Goal: Task Accomplishment & Management: Use online tool/utility

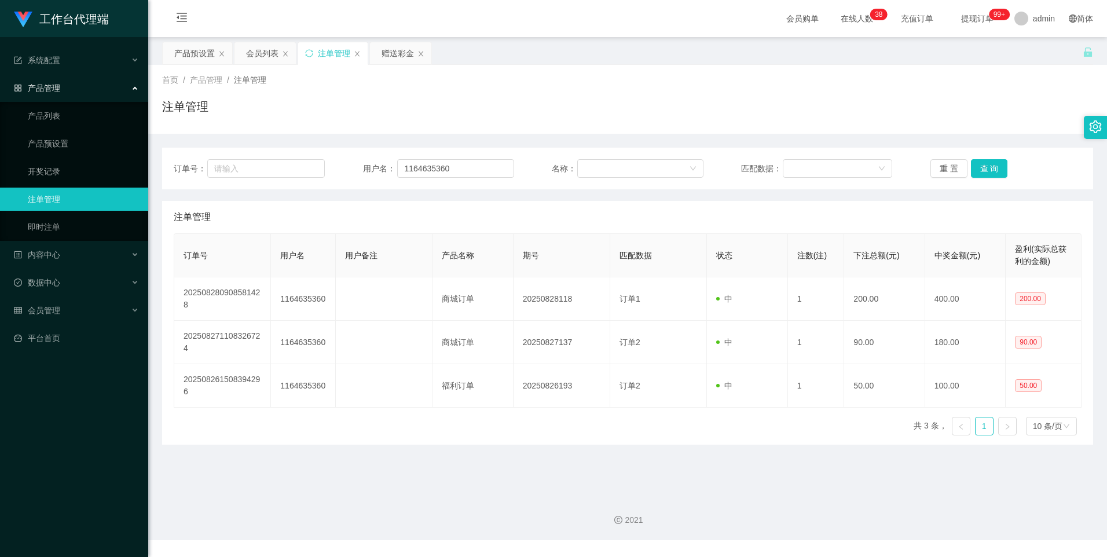
click at [267, 54] on div "会员列表" at bounding box center [262, 53] width 32 height 22
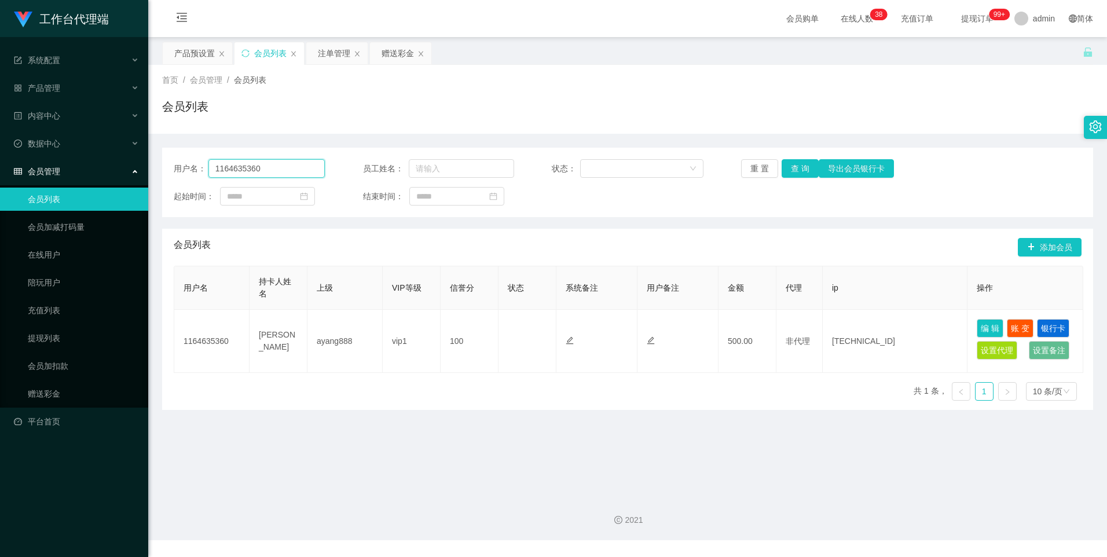
click at [289, 163] on input "1164635360" at bounding box center [266, 168] width 117 height 19
click at [795, 167] on button "查 询" at bounding box center [799, 168] width 37 height 19
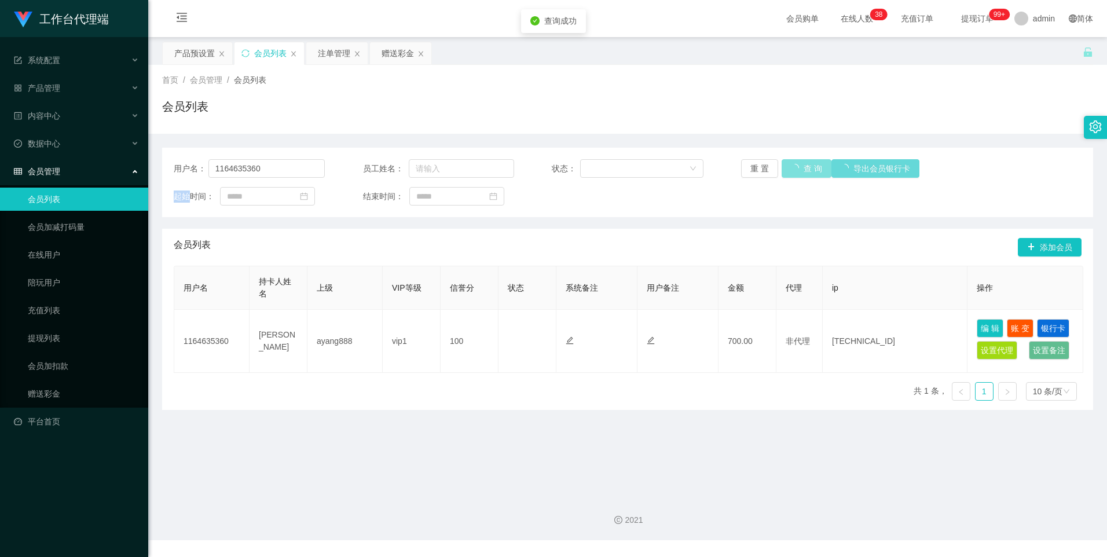
click at [795, 167] on div "重 置 查 询 导出会员银行卡" at bounding box center [816, 168] width 151 height 19
click at [795, 167] on button "查 询" at bounding box center [806, 168] width 50 height 19
click at [795, 167] on div "重 置 查 询 导出会员银行卡" at bounding box center [816, 168] width 151 height 19
click at [795, 167] on button "查 询" at bounding box center [799, 168] width 37 height 19
click at [394, 55] on div "赠送彩金" at bounding box center [397, 53] width 32 height 22
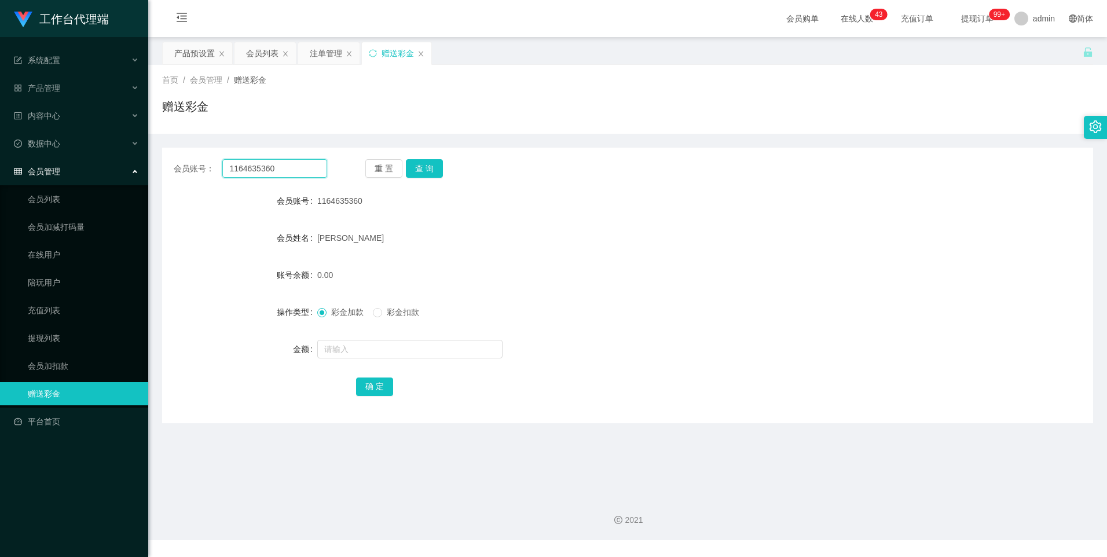
click at [277, 167] on input "1164635360" at bounding box center [274, 168] width 104 height 19
click at [428, 166] on button "查 询" at bounding box center [424, 168] width 37 height 19
click at [322, 349] on input "text" at bounding box center [409, 349] width 185 height 19
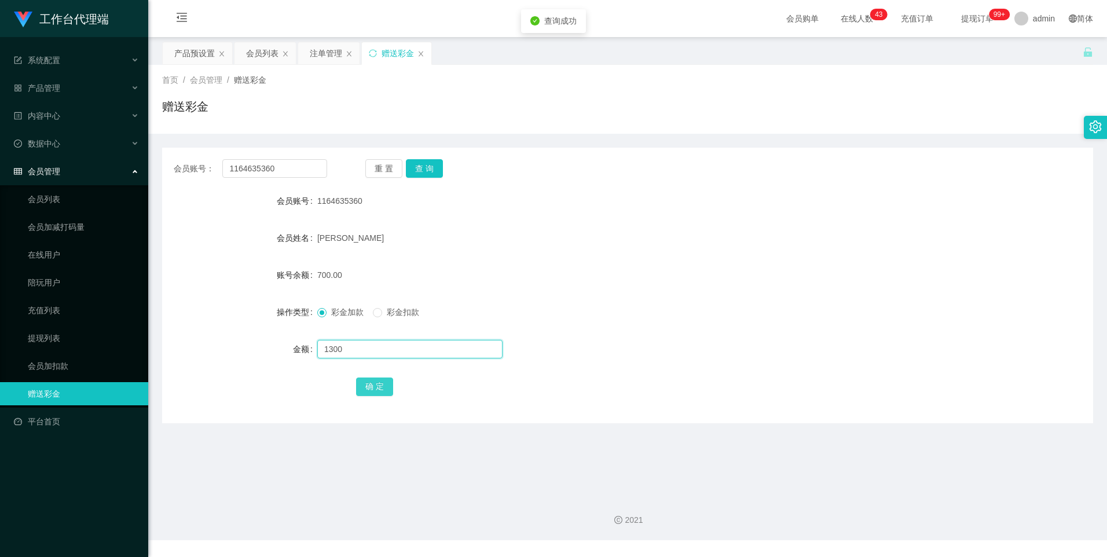
type input "1300"
click at [369, 387] on button "确 定" at bounding box center [374, 386] width 37 height 19
click at [193, 55] on div "产品预设置" at bounding box center [194, 53] width 41 height 22
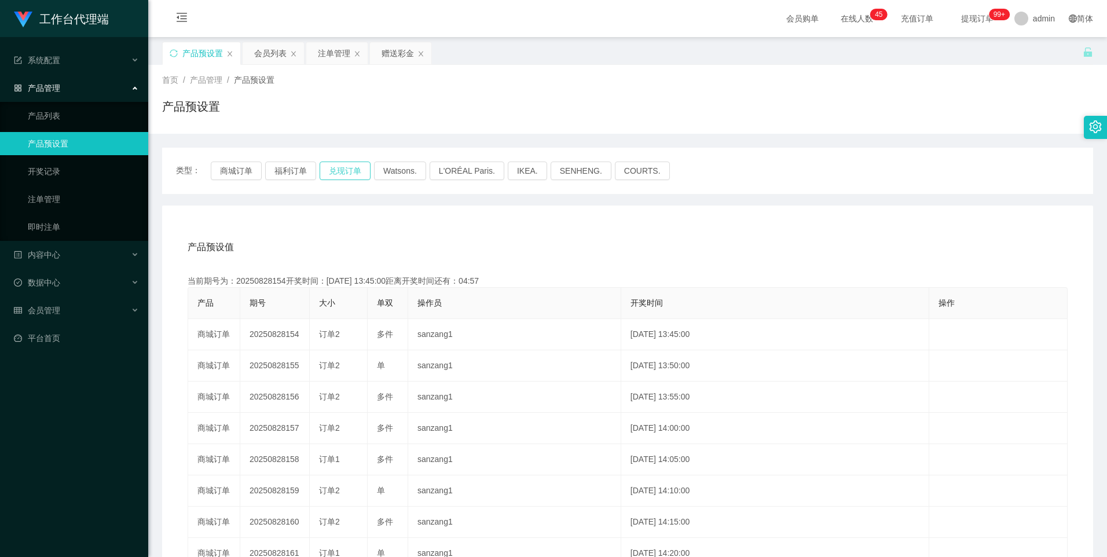
click at [340, 175] on button "兑现订单" at bounding box center [344, 170] width 51 height 19
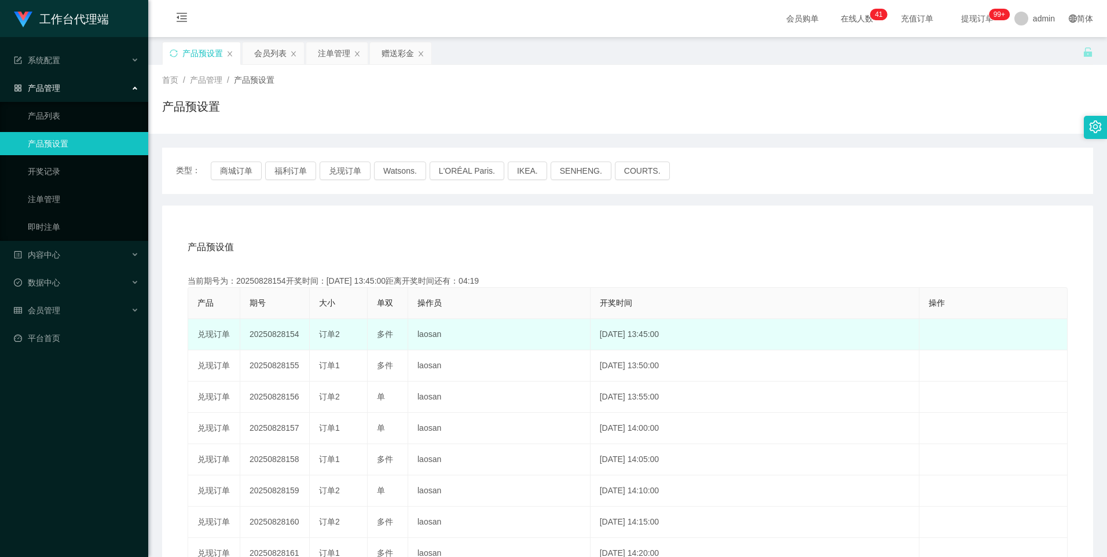
click at [279, 337] on td "20250828154" at bounding box center [274, 334] width 69 height 31
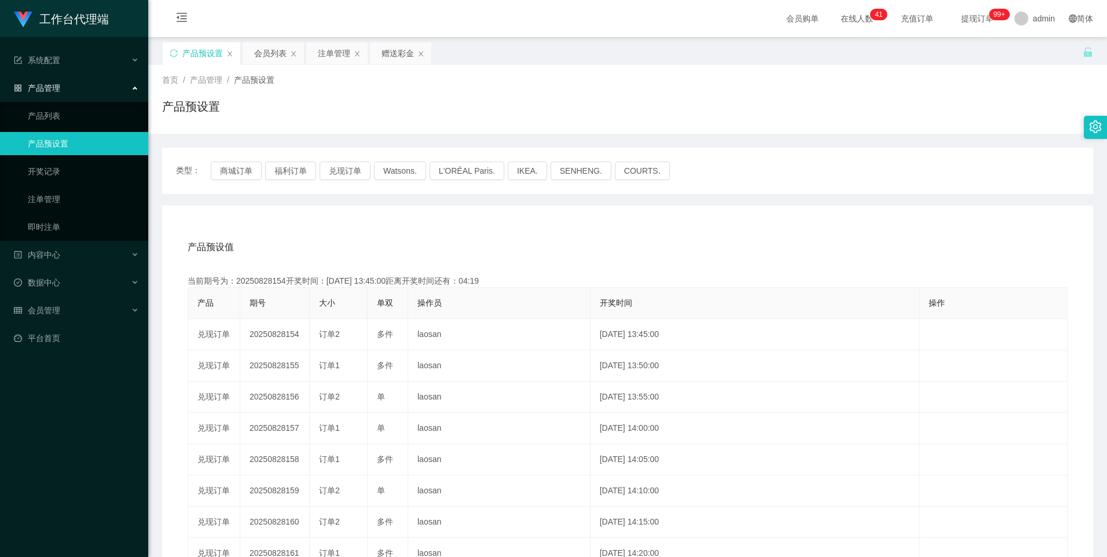
copy td "20250828154"
click at [350, 163] on button "兑现订单" at bounding box center [344, 170] width 51 height 19
click at [330, 50] on div "注单管理" at bounding box center [334, 53] width 32 height 22
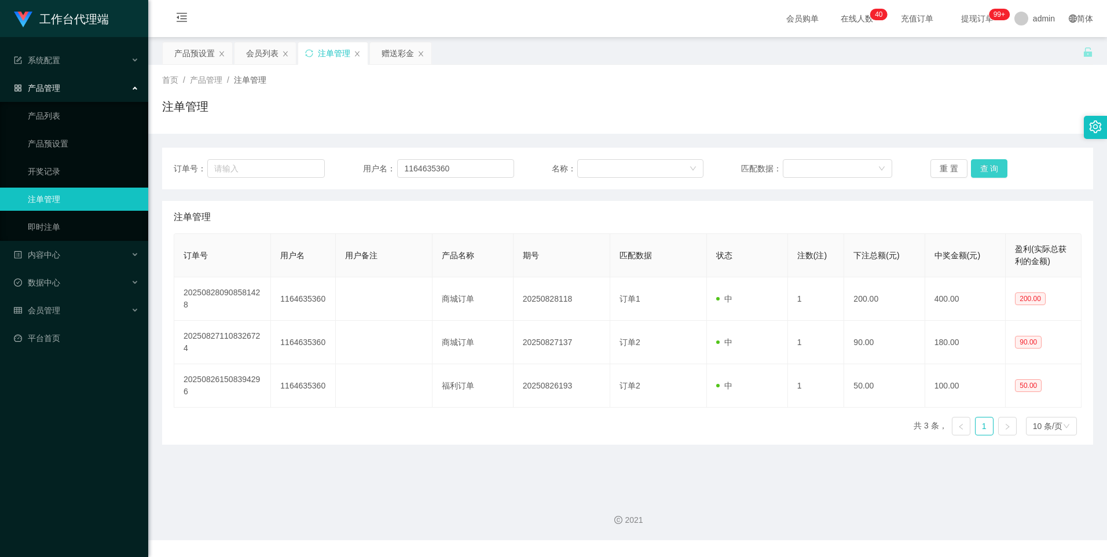
click at [982, 168] on button "查 询" at bounding box center [989, 168] width 37 height 19
click at [982, 168] on div "重 置 查 询" at bounding box center [1005, 168] width 151 height 19
click at [982, 173] on button "查 询" at bounding box center [989, 168] width 37 height 19
click at [980, 169] on button "查 询" at bounding box center [989, 168] width 37 height 19
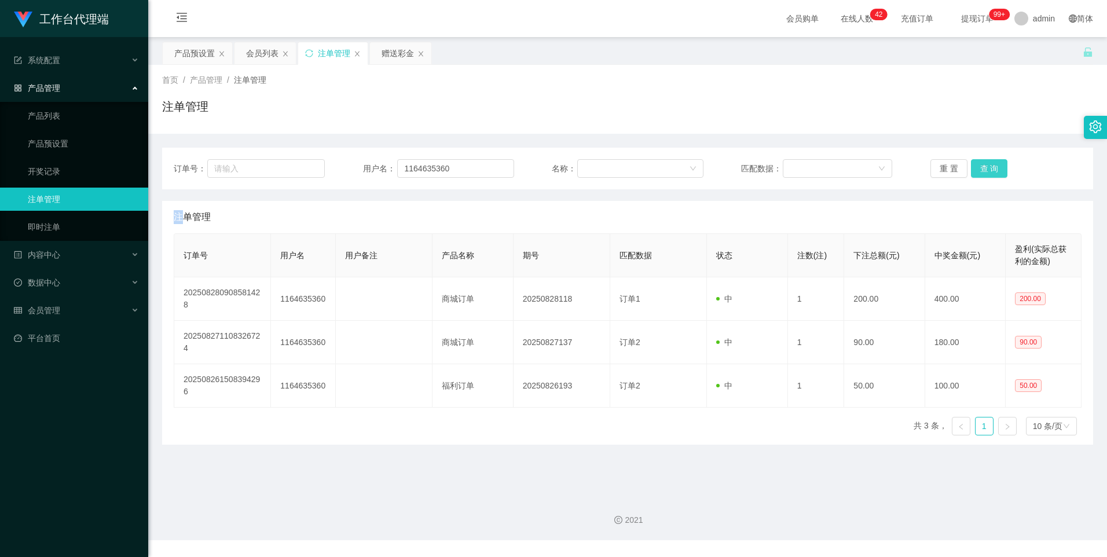
click at [980, 169] on button "查 询" at bounding box center [989, 168] width 37 height 19
click at [980, 169] on button "查 询" at bounding box center [996, 168] width 50 height 19
click at [994, 175] on button "查 询" at bounding box center [989, 168] width 37 height 19
click at [987, 171] on button "查 询" at bounding box center [989, 168] width 37 height 19
click at [986, 166] on button "查 询" at bounding box center [989, 168] width 37 height 19
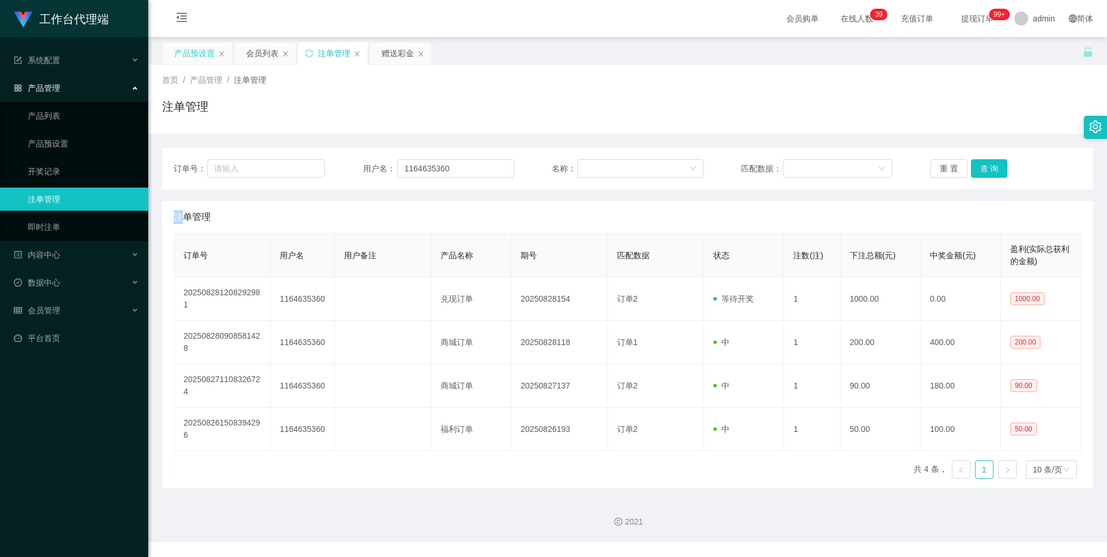
click at [198, 53] on div "产品预设置" at bounding box center [194, 53] width 41 height 22
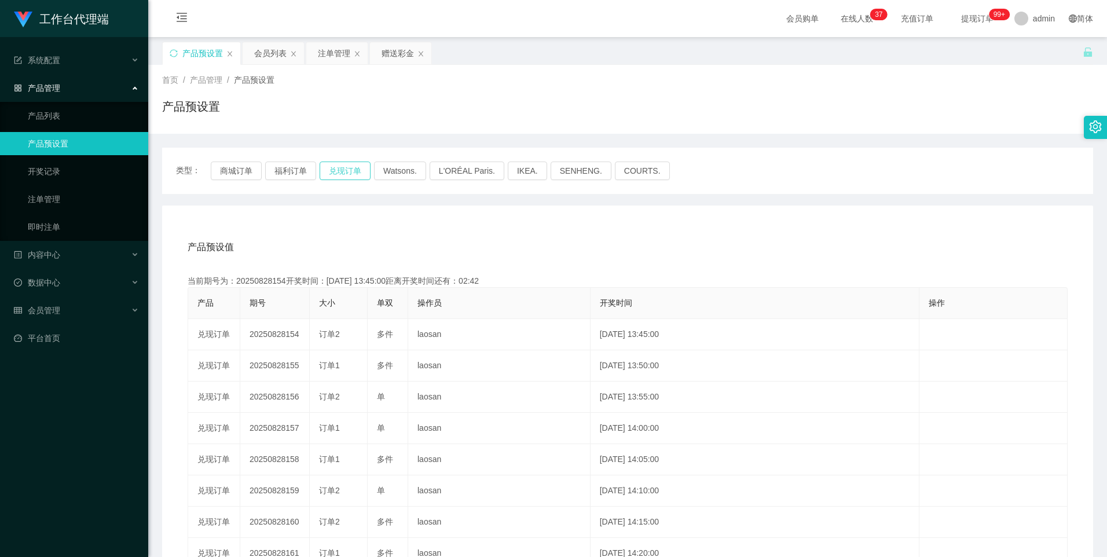
click at [340, 168] on button "兑现订单" at bounding box center [344, 170] width 51 height 19
click at [329, 54] on div "注单管理" at bounding box center [334, 53] width 32 height 22
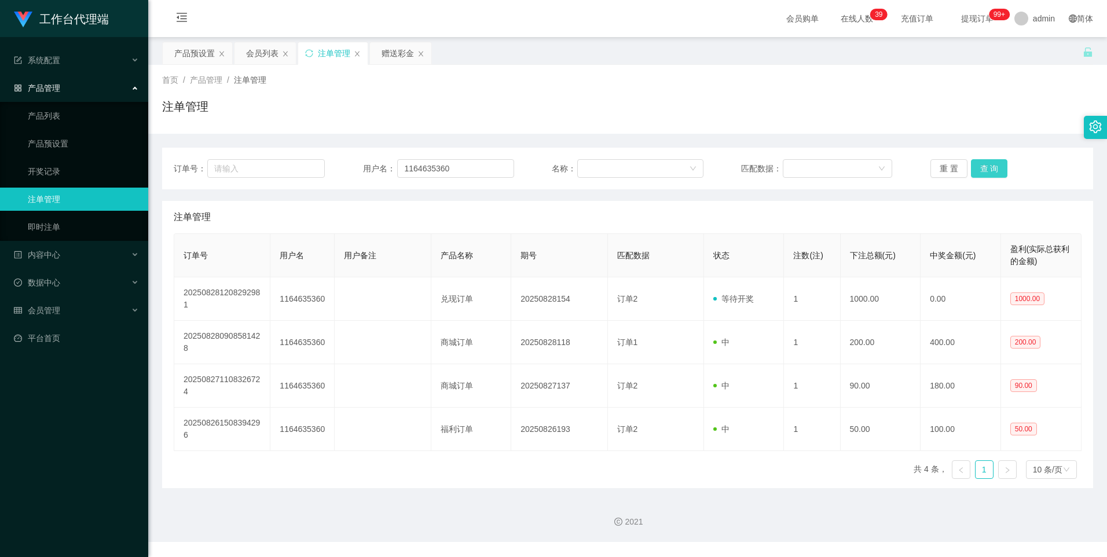
click at [993, 167] on button "查 询" at bounding box center [989, 168] width 37 height 19
click at [385, 46] on div "赠送彩金" at bounding box center [397, 53] width 32 height 22
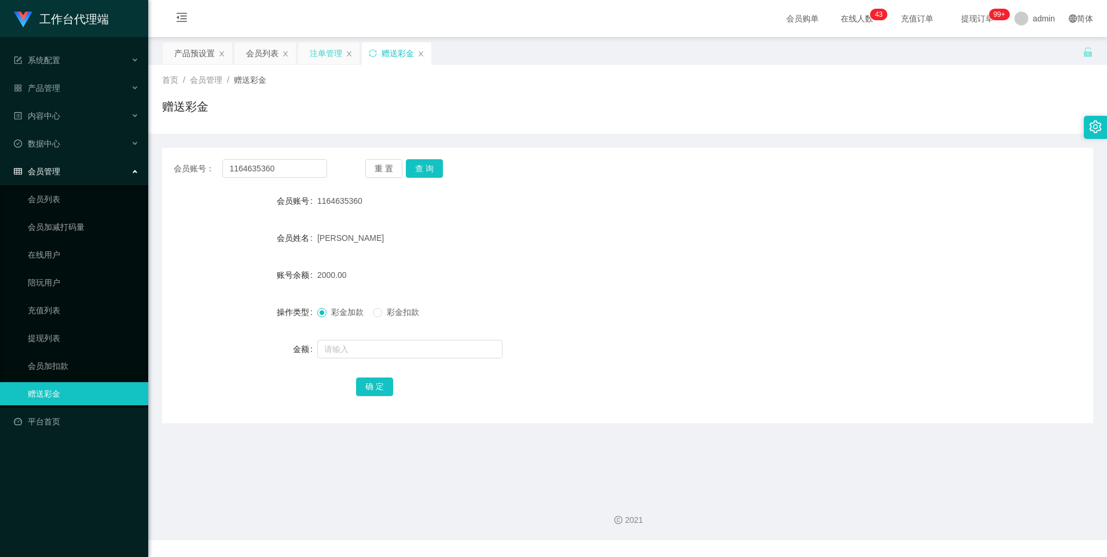
click at [321, 53] on div "注单管理" at bounding box center [326, 53] width 32 height 22
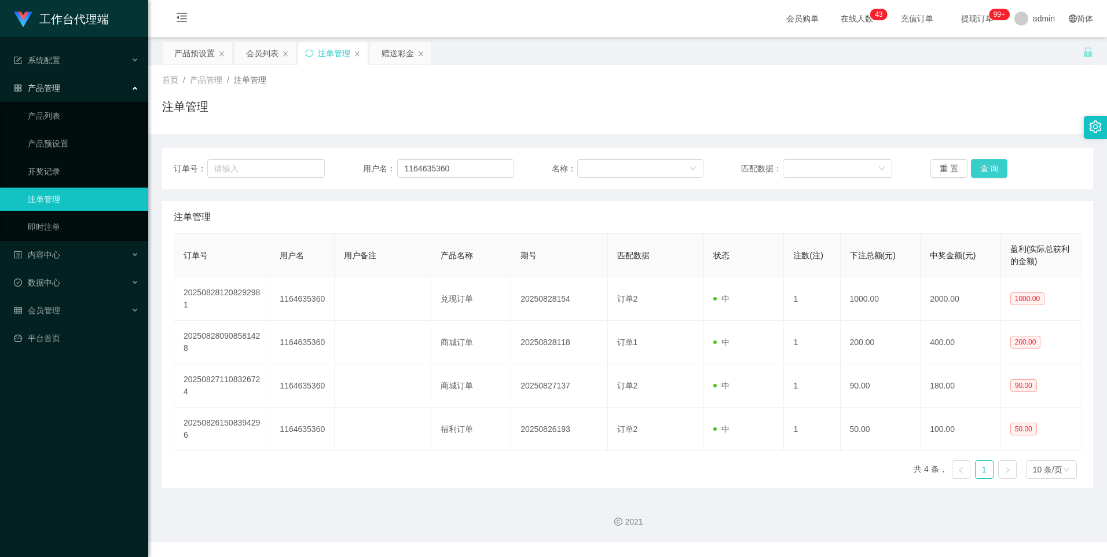
click at [989, 175] on button "查 询" at bounding box center [989, 168] width 37 height 19
click at [989, 175] on div "重 置 查 询" at bounding box center [1005, 168] width 151 height 19
click at [989, 175] on button "查 询" at bounding box center [989, 168] width 37 height 19
click at [485, 174] on input "1164635360" at bounding box center [455, 168] width 117 height 19
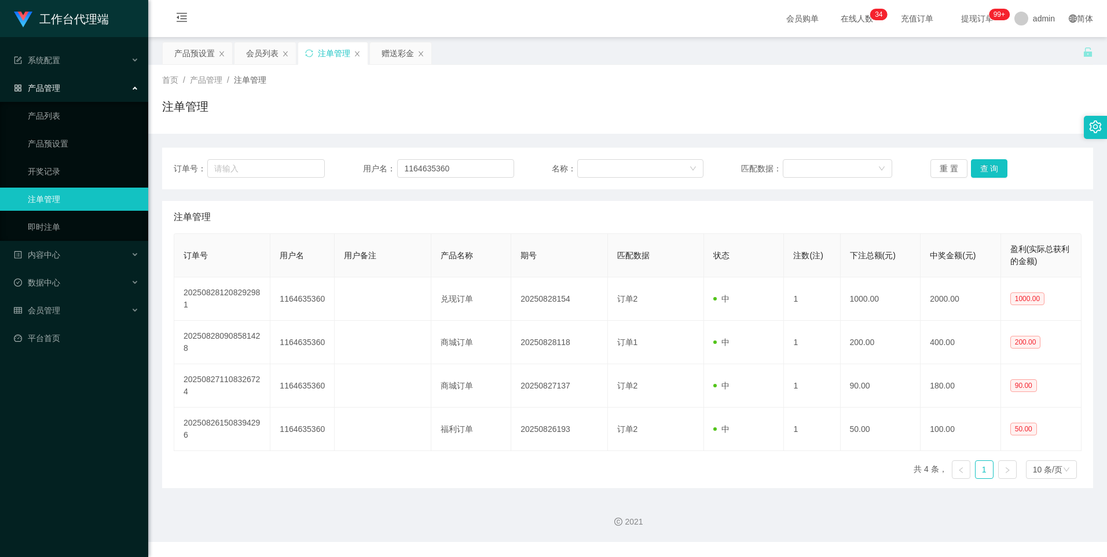
drag, startPoint x: 394, startPoint y: 52, endPoint x: 393, endPoint y: 86, distance: 33.6
click at [394, 52] on div "赠送彩金" at bounding box center [397, 53] width 32 height 22
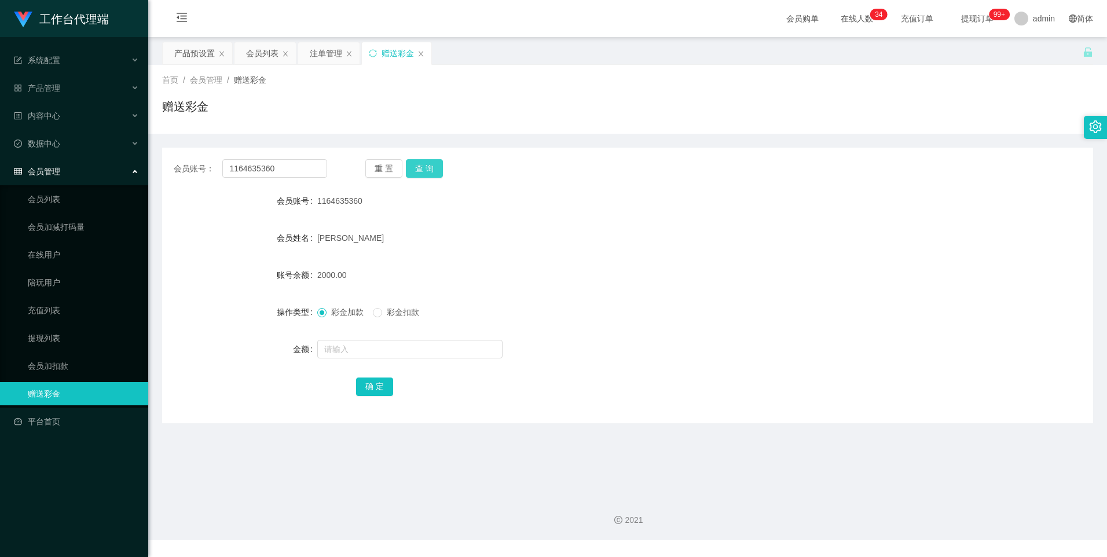
click at [421, 170] on button "查 询" at bounding box center [424, 168] width 37 height 19
